Goal: Task Accomplishment & Management: Manage account settings

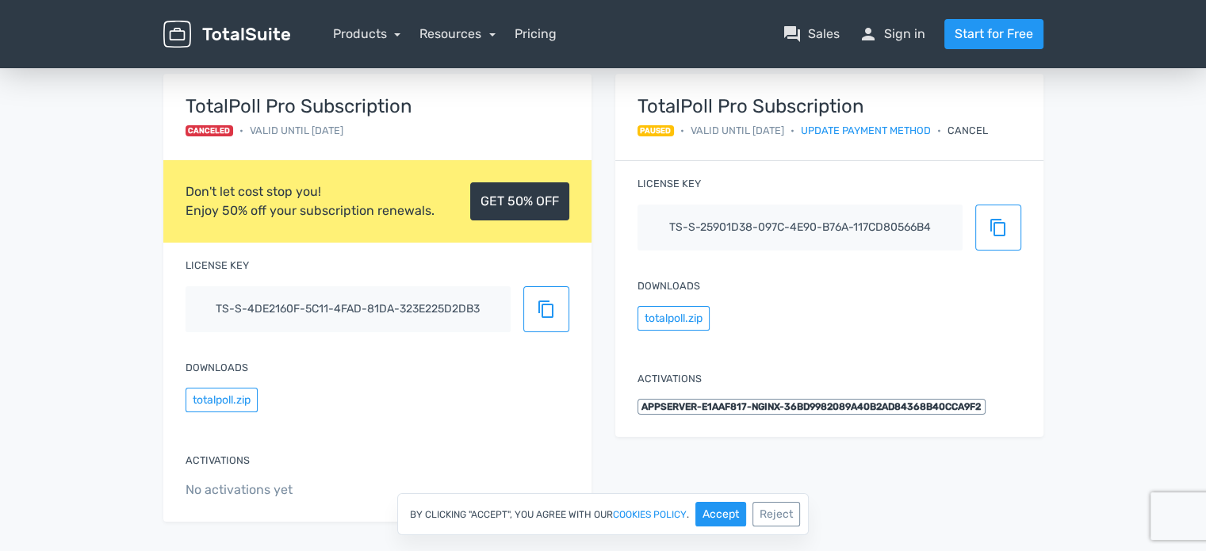
scroll to position [147, 0]
